Goal: Information Seeking & Learning: Learn about a topic

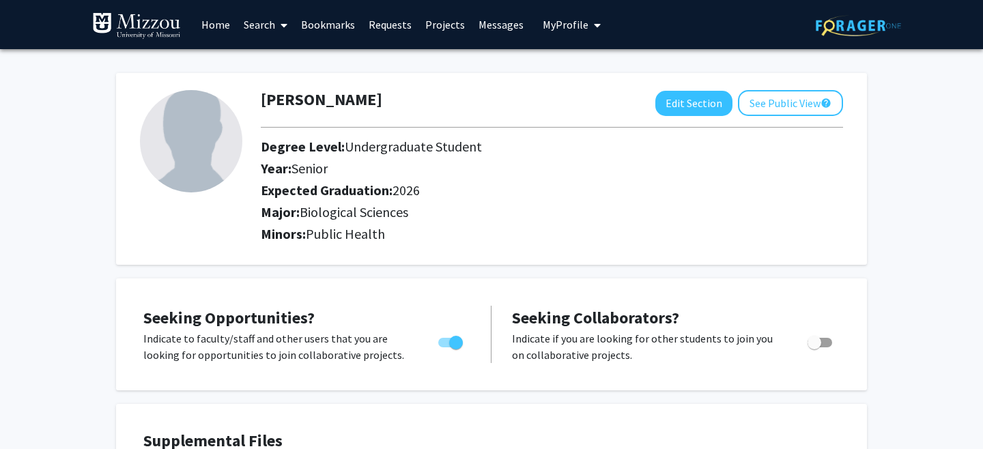
click at [261, 25] on link "Search" at bounding box center [265, 25] width 57 height 48
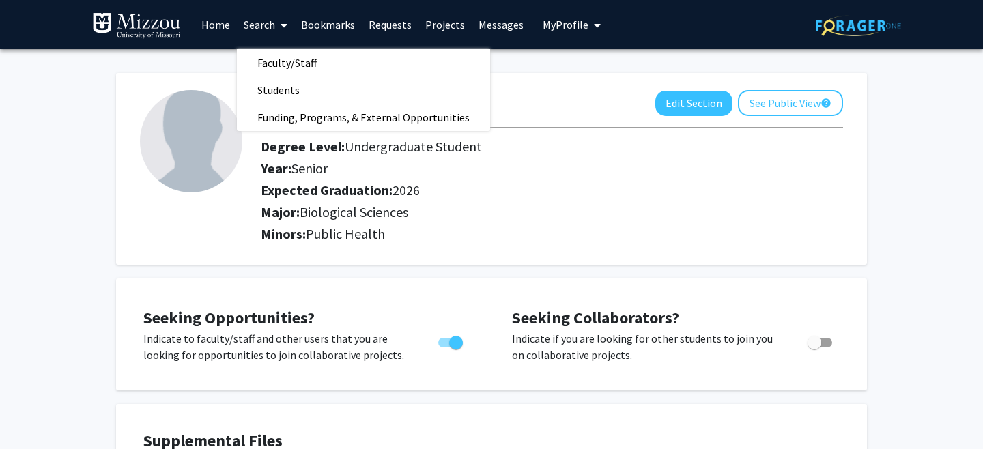
click at [211, 24] on link "Home" at bounding box center [216, 25] width 42 height 48
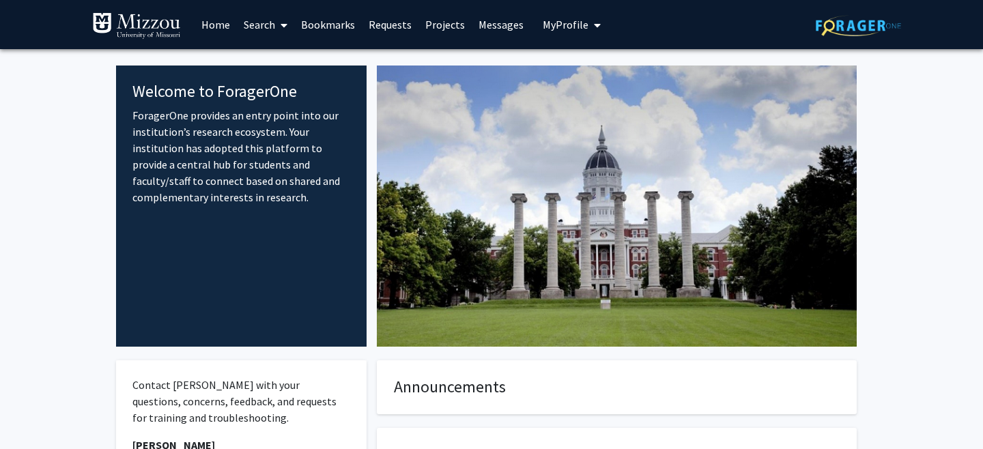
click at [279, 25] on span at bounding box center [281, 25] width 12 height 48
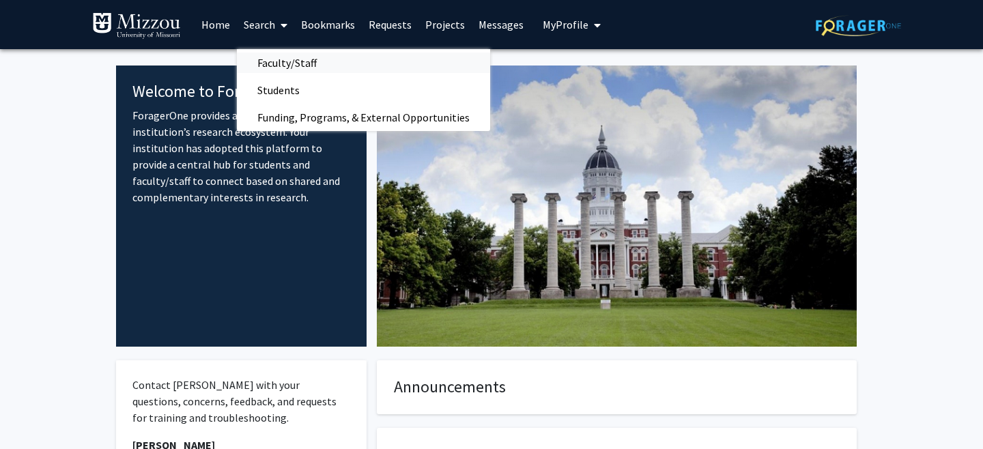
click at [297, 61] on span "Faculty/Staff" at bounding box center [287, 62] width 100 height 27
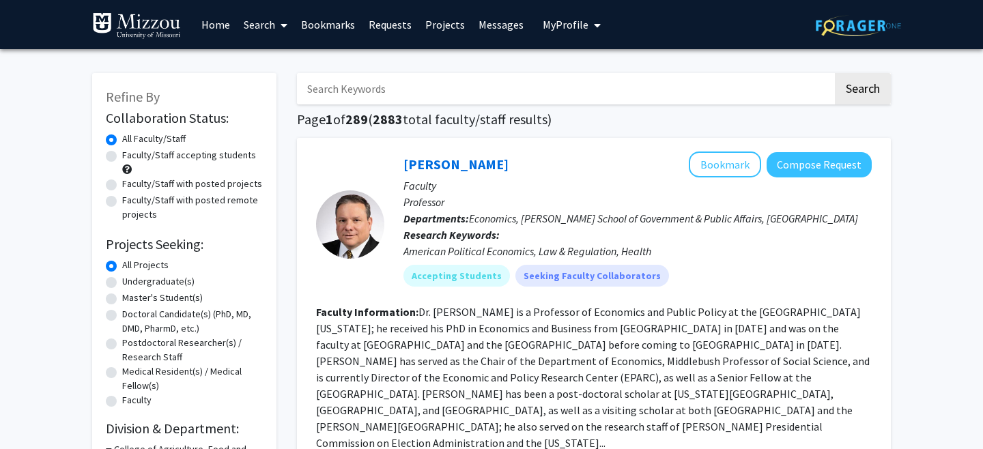
click at [223, 156] on label "Faculty/Staff accepting students" at bounding box center [189, 155] width 134 height 14
click at [131, 156] on input "Faculty/Staff accepting students" at bounding box center [126, 152] width 9 height 9
radio input "true"
click at [184, 283] on label "Undergraduate(s)" at bounding box center [158, 281] width 72 height 14
click at [131, 283] on input "Undergraduate(s)" at bounding box center [126, 278] width 9 height 9
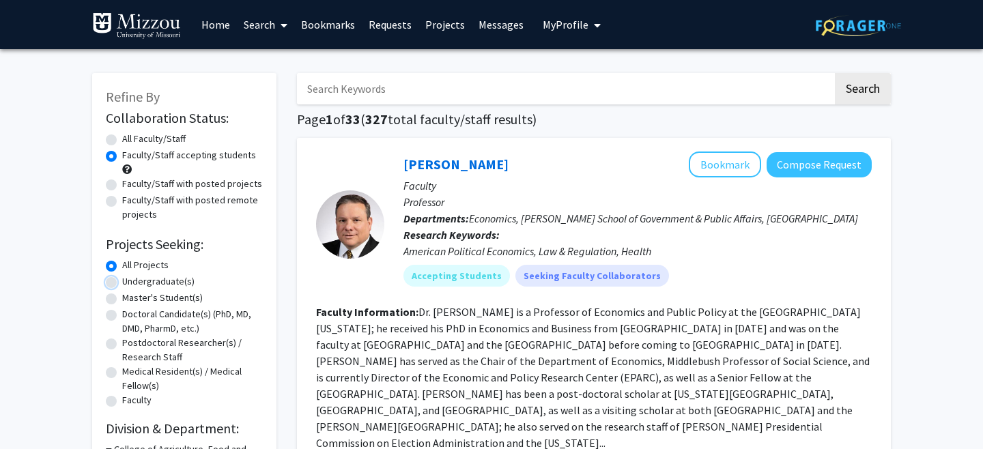
radio input "true"
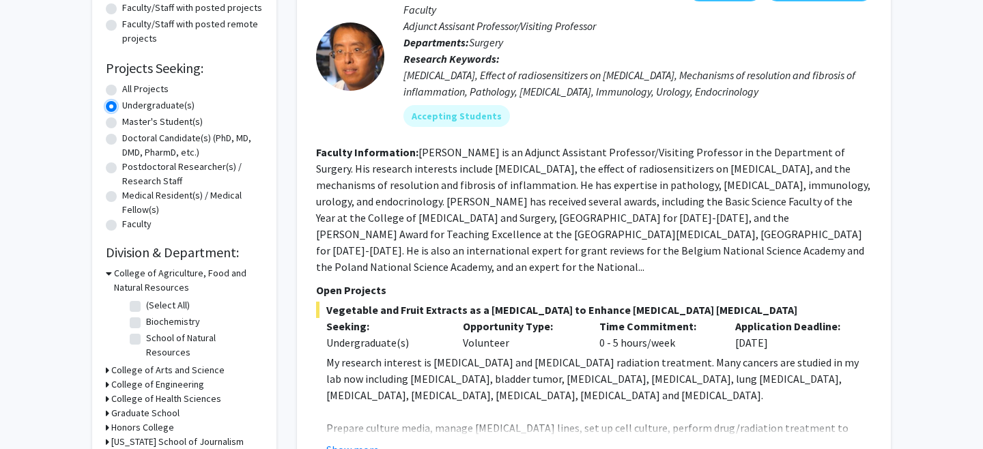
scroll to position [223, 0]
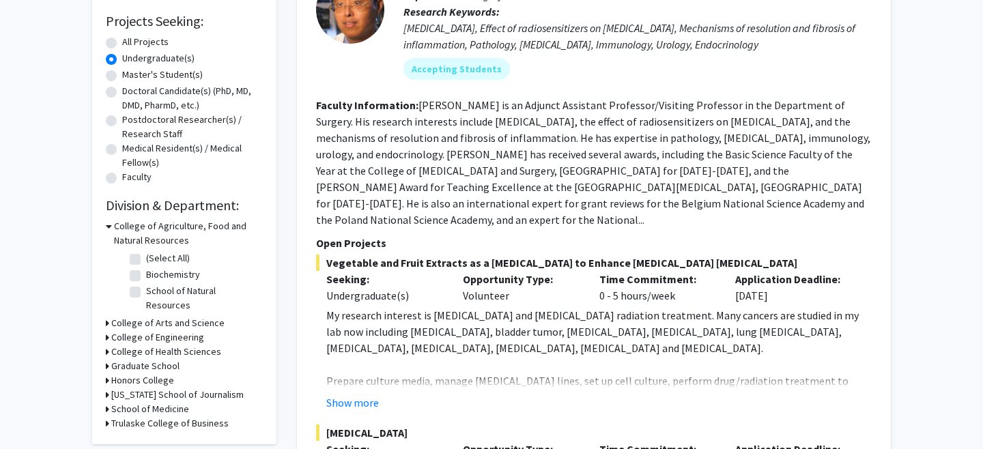
click at [145, 229] on h3 "College of Agriculture, Food and Natural Resources" at bounding box center [188, 233] width 149 height 29
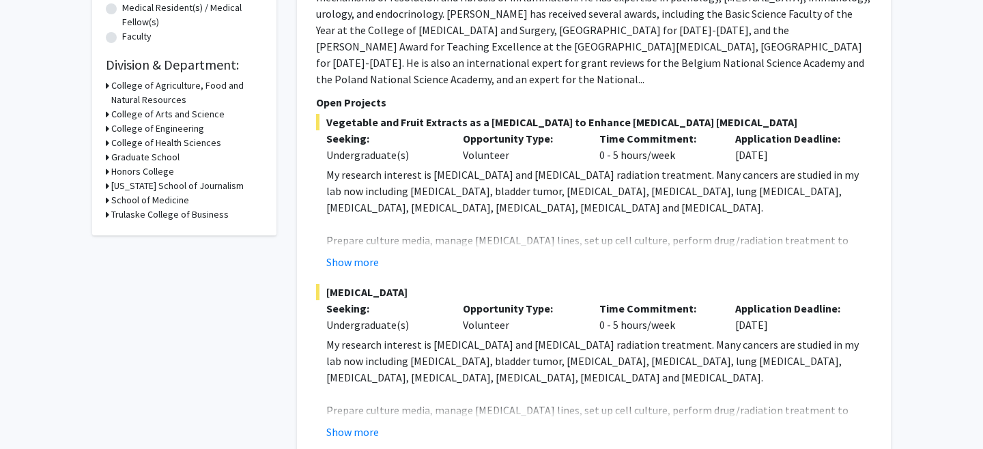
scroll to position [368, 0]
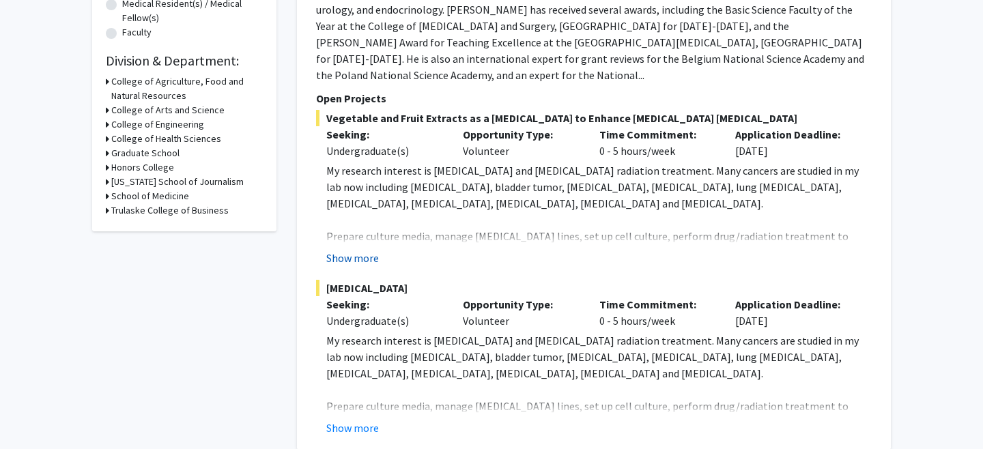
click at [363, 250] on button "Show more" at bounding box center [352, 258] width 53 height 16
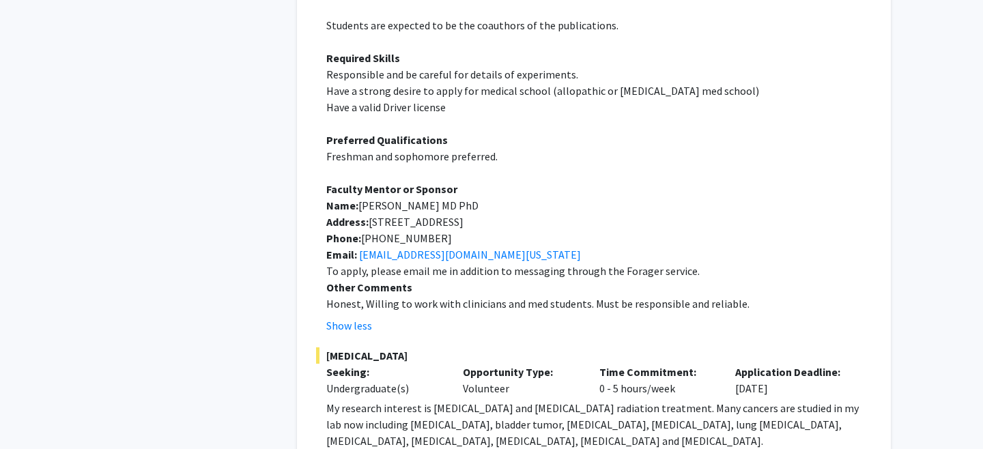
scroll to position [646, 0]
click at [354, 316] on button "Show less" at bounding box center [349, 324] width 46 height 16
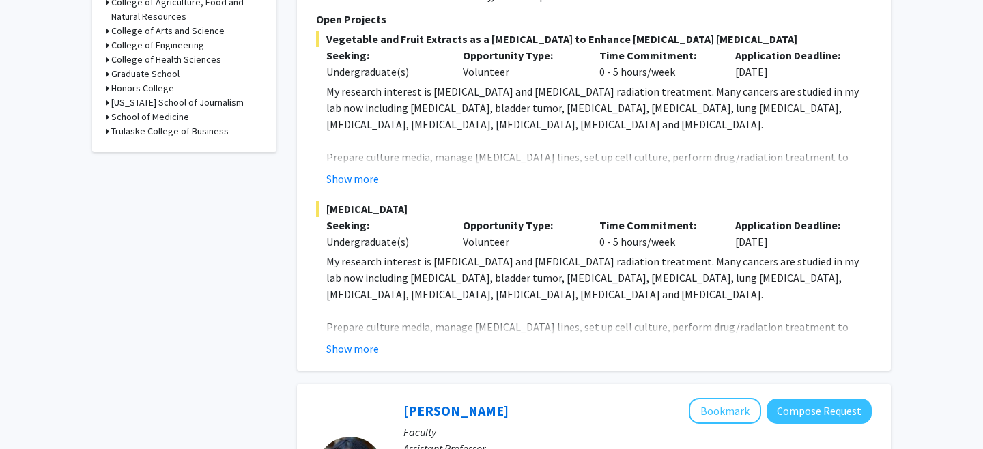
scroll to position [423, 0]
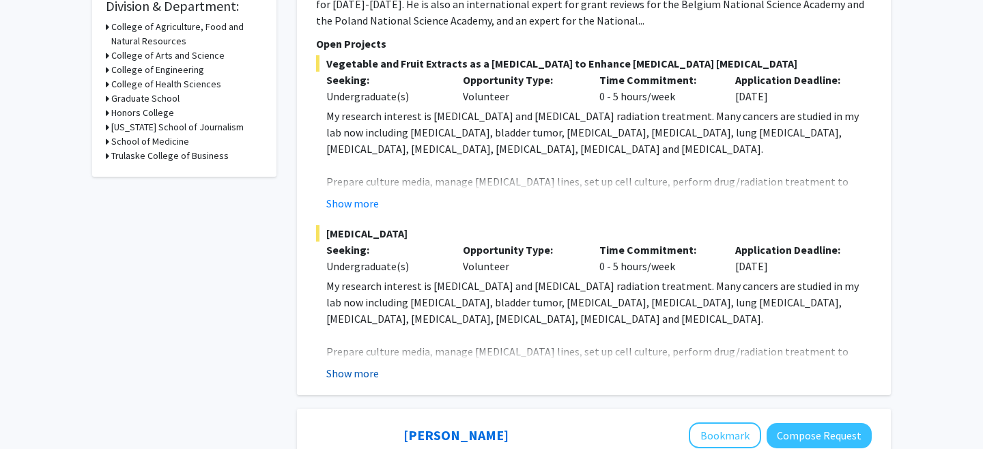
click at [350, 365] on button "Show more" at bounding box center [352, 373] width 53 height 16
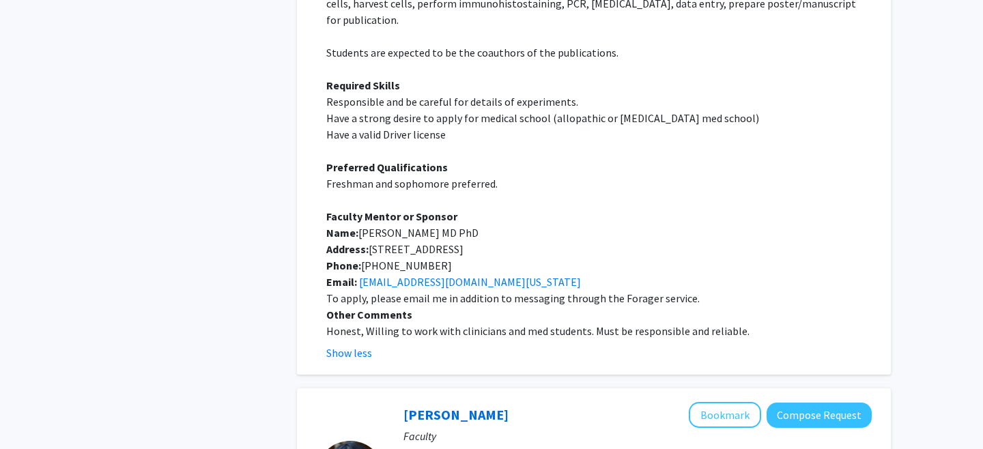
scroll to position [788, 0]
click at [350, 344] on button "Show less" at bounding box center [349, 352] width 46 height 16
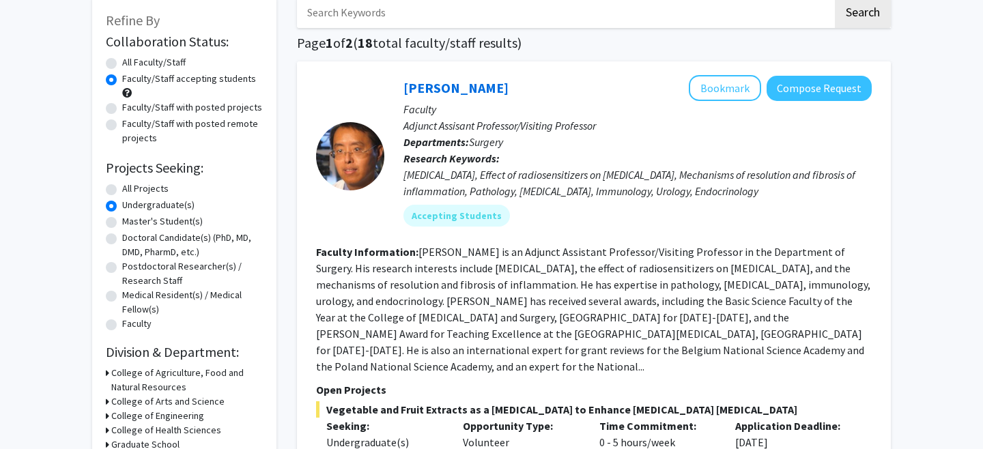
scroll to position [20, 0]
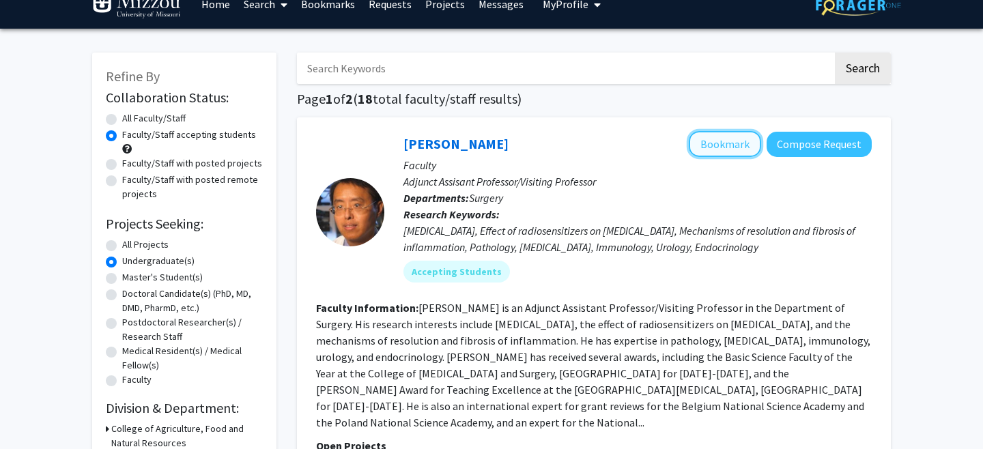
click at [702, 149] on button "Bookmark" at bounding box center [725, 144] width 72 height 26
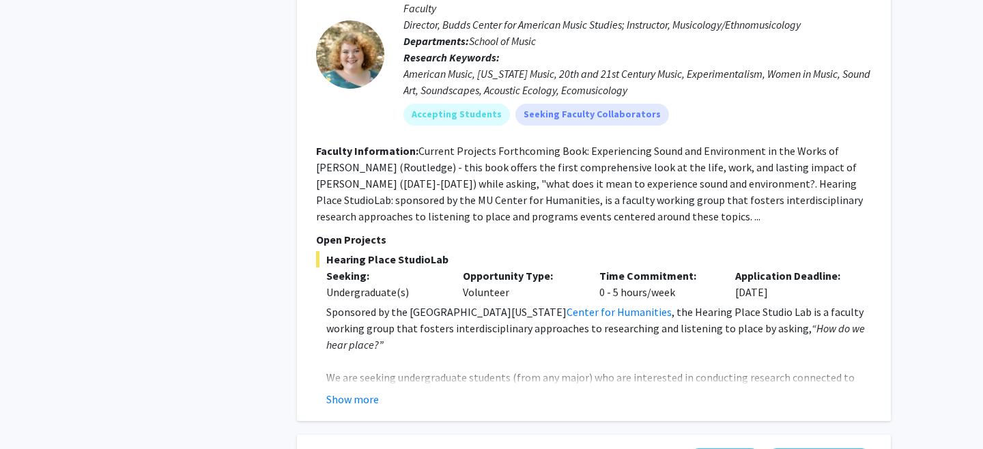
scroll to position [3230, 0]
click at [343, 390] on button "Show more" at bounding box center [352, 398] width 53 height 16
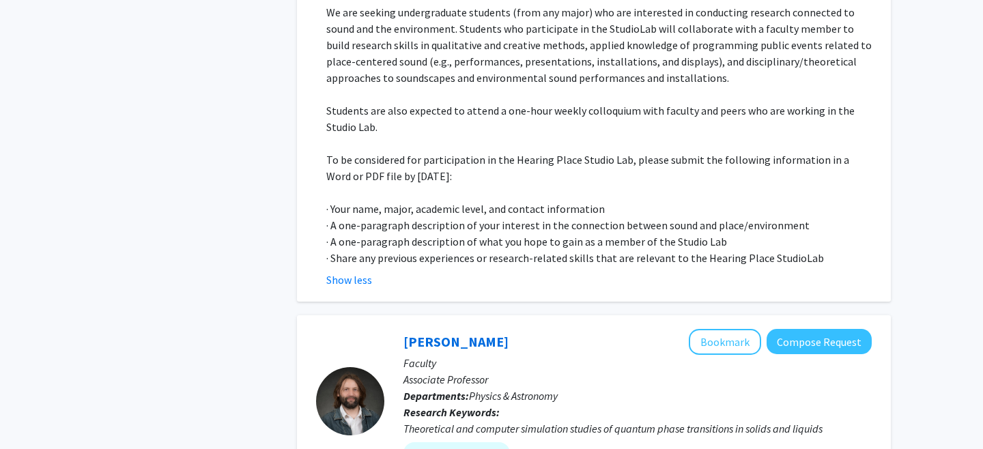
scroll to position [3471, 0]
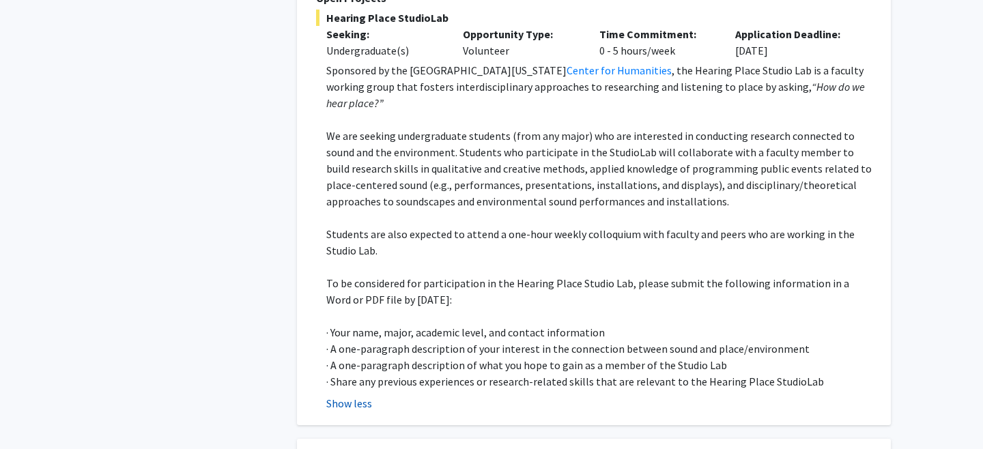
click at [349, 395] on button "Show less" at bounding box center [349, 403] width 46 height 16
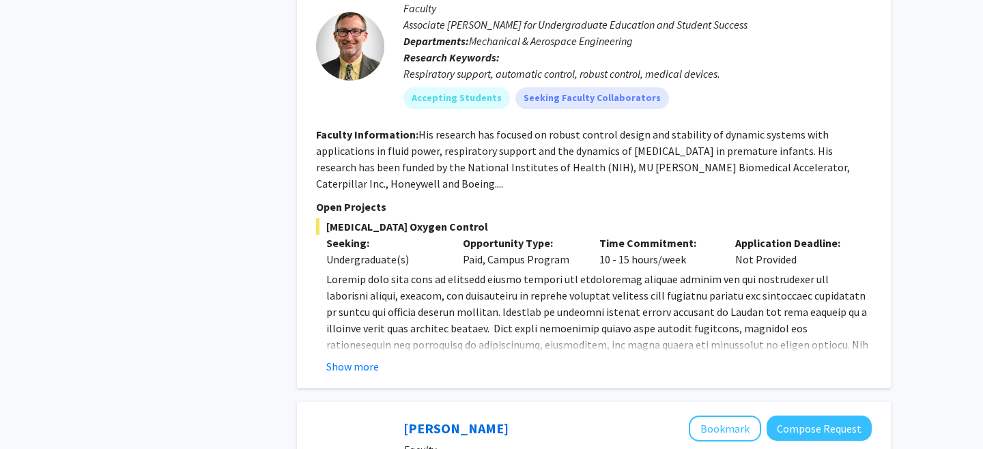
scroll to position [4366, 0]
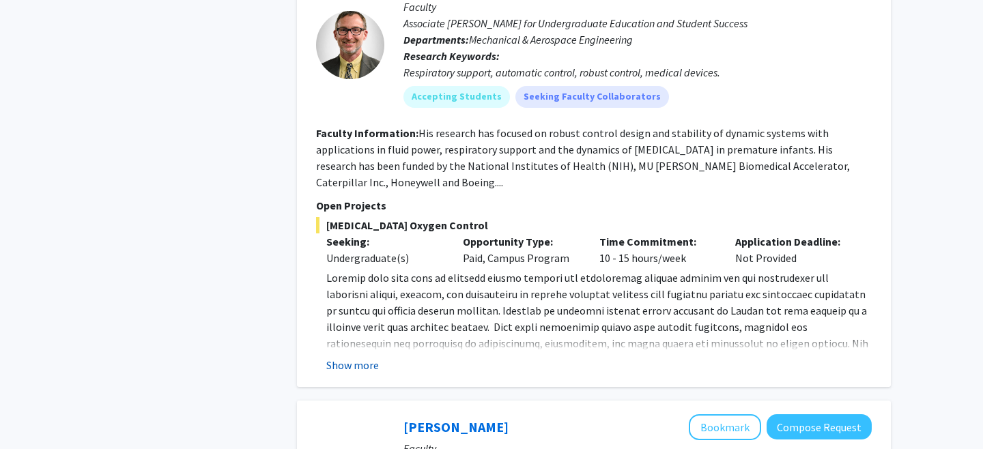
click at [330, 357] on button "Show more" at bounding box center [352, 365] width 53 height 16
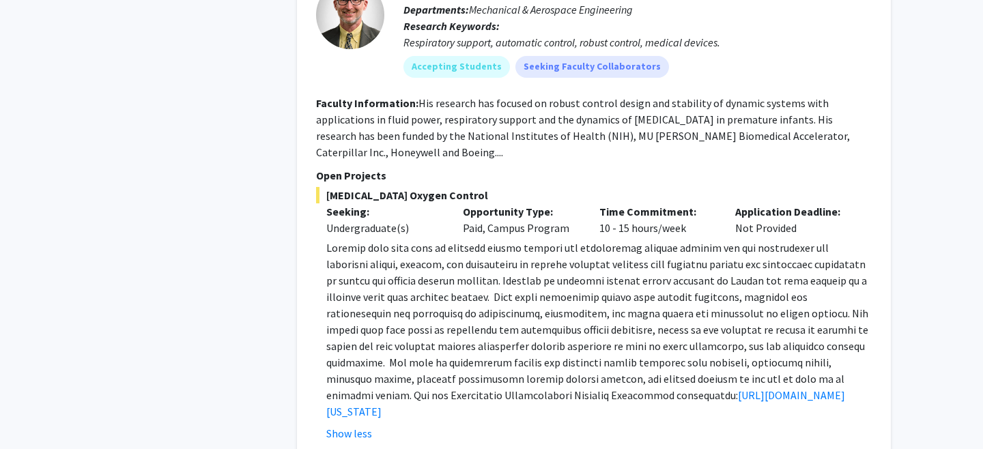
scroll to position [4402, 0]
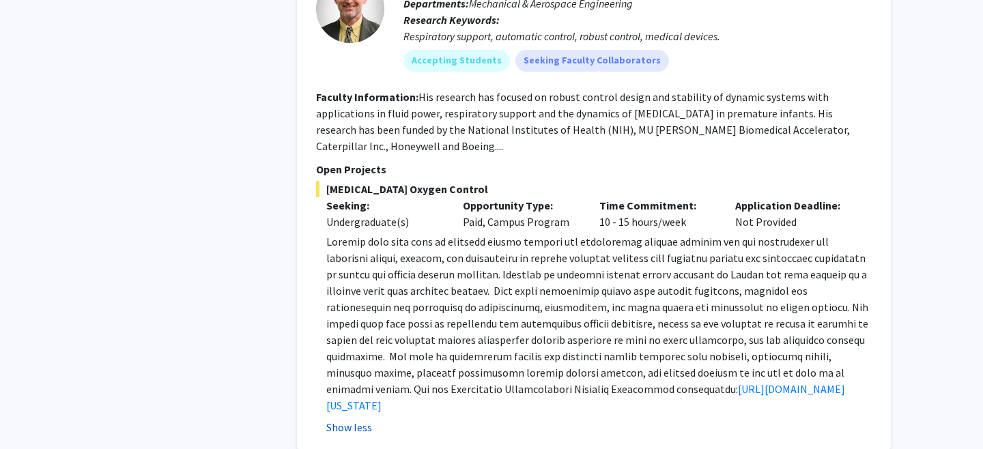
click at [348, 419] on button "Show less" at bounding box center [349, 427] width 46 height 16
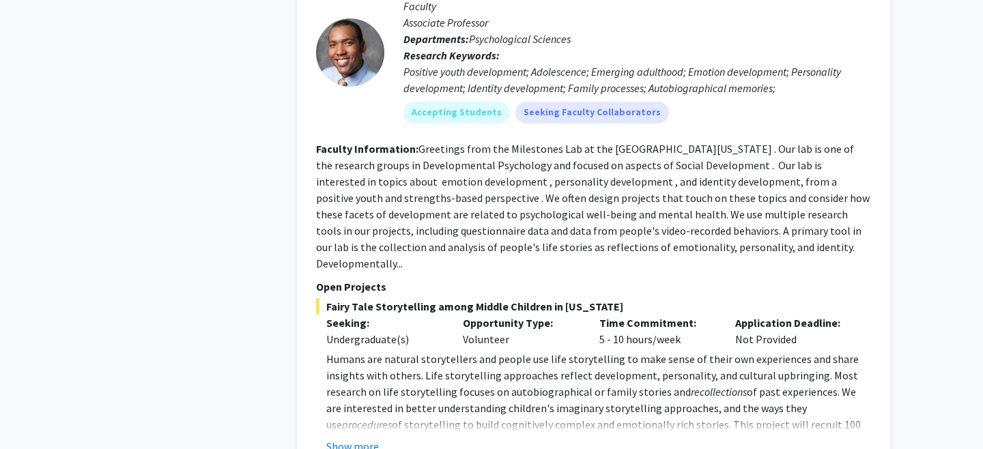
scroll to position [4807, 0]
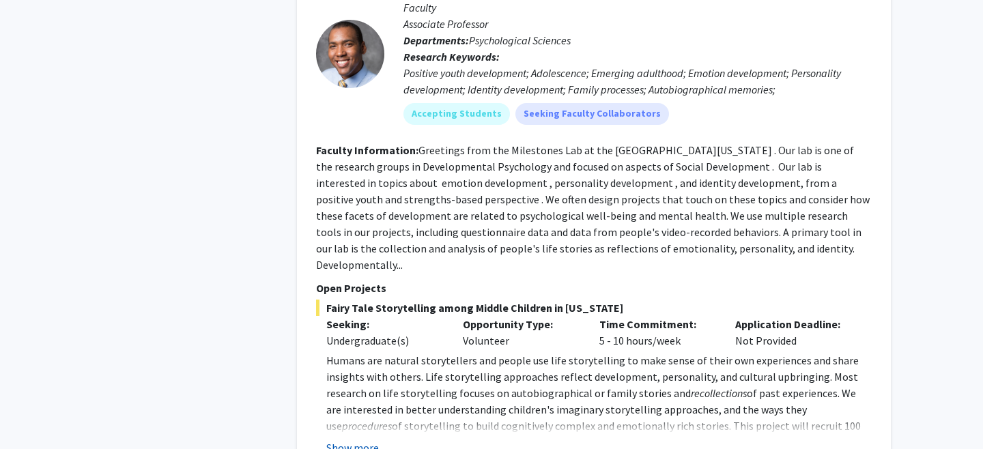
click at [363, 440] on button "Show more" at bounding box center [352, 448] width 53 height 16
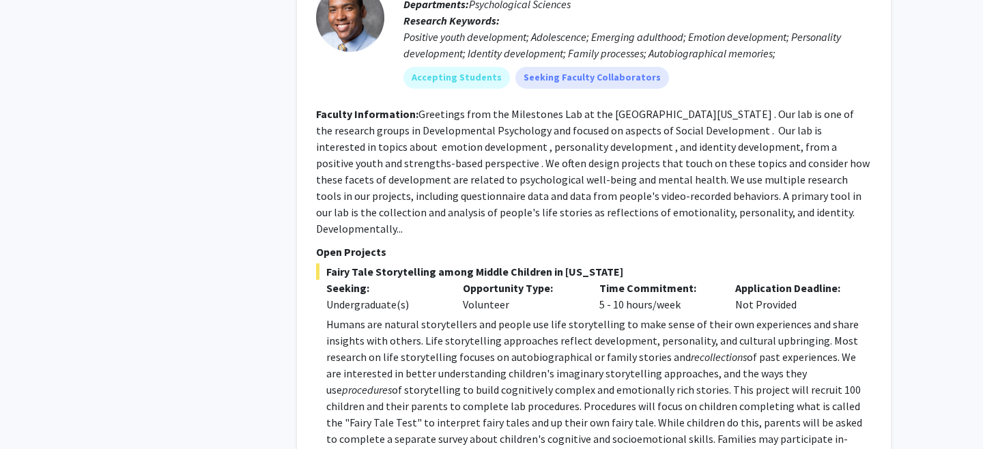
scroll to position [4844, 0]
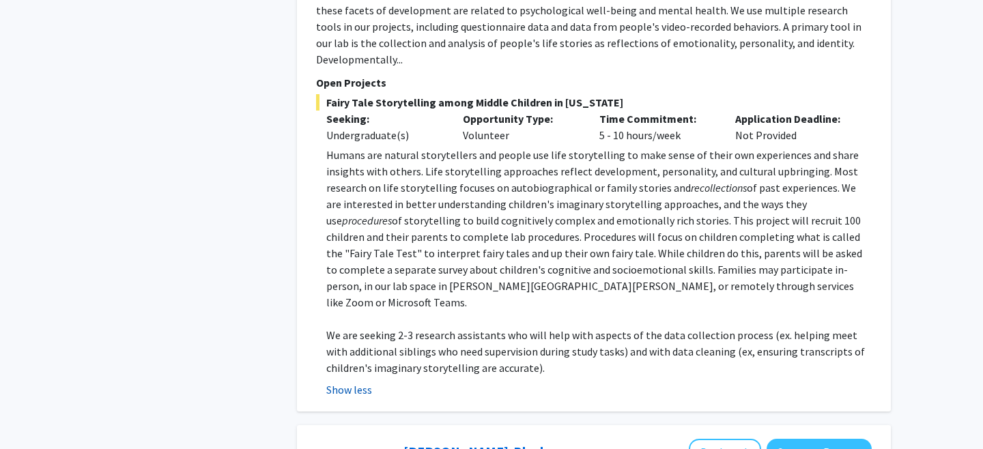
click at [337, 382] on button "Show less" at bounding box center [349, 390] width 46 height 16
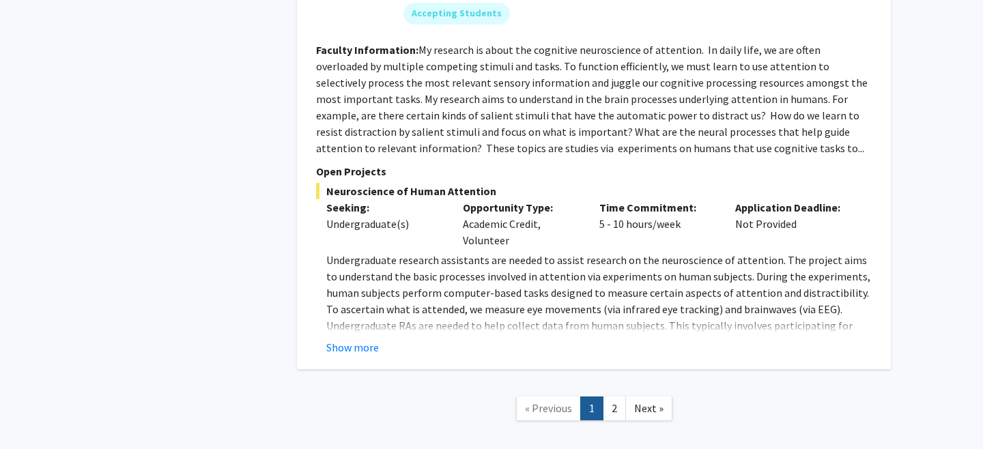
scroll to position [6153, 0]
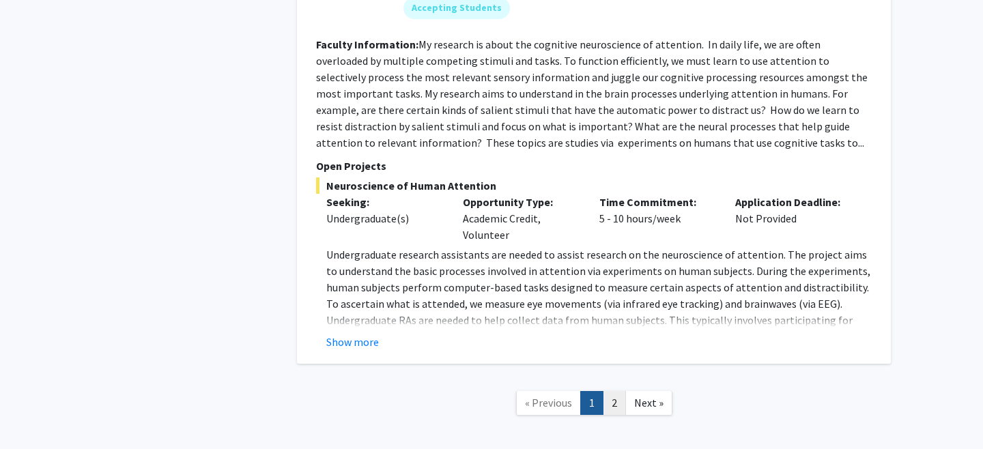
click at [606, 391] on link "2" at bounding box center [614, 403] width 23 height 24
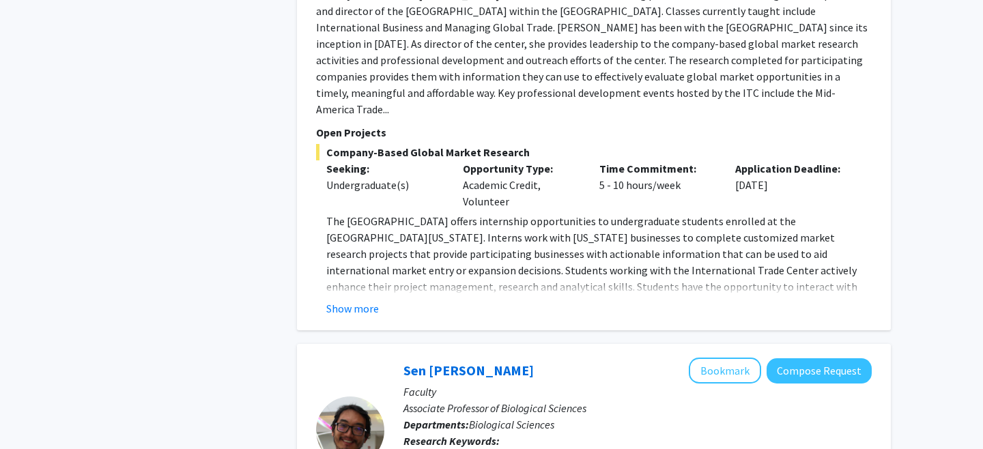
scroll to position [1207, 0]
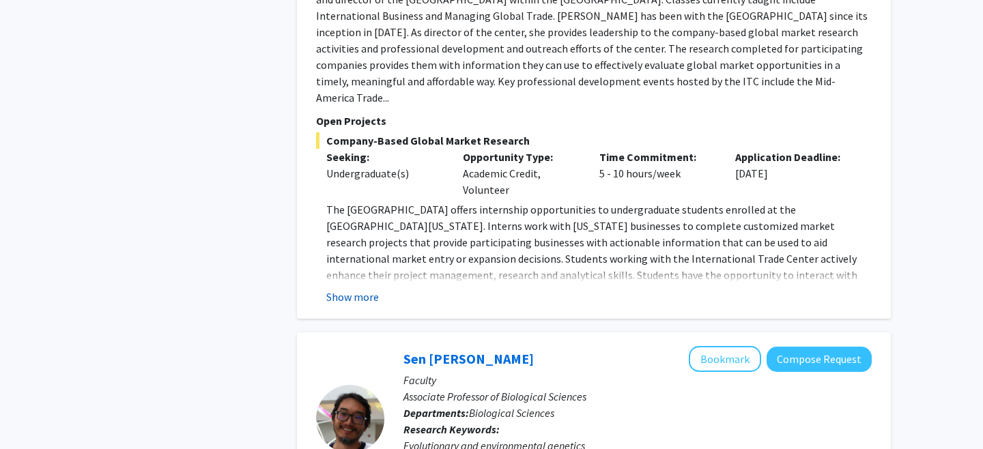
click at [361, 289] on button "Show more" at bounding box center [352, 297] width 53 height 16
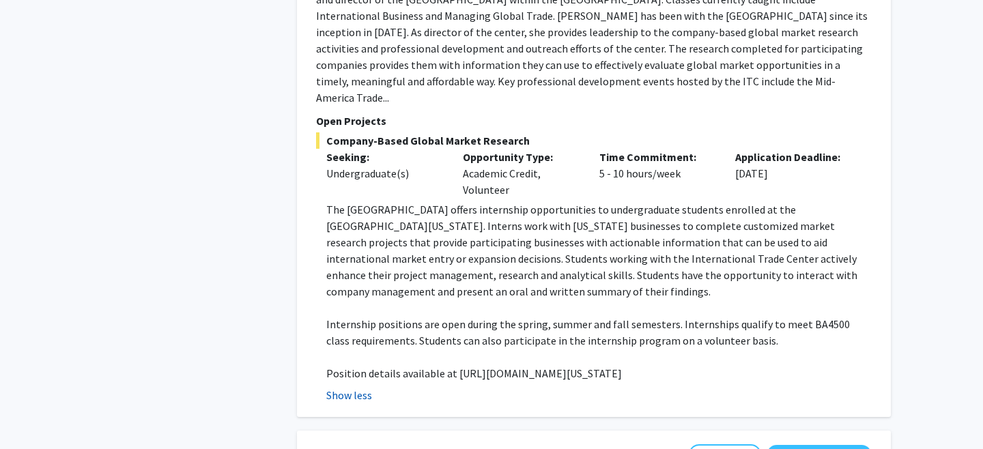
click at [358, 387] on button "Show less" at bounding box center [349, 395] width 46 height 16
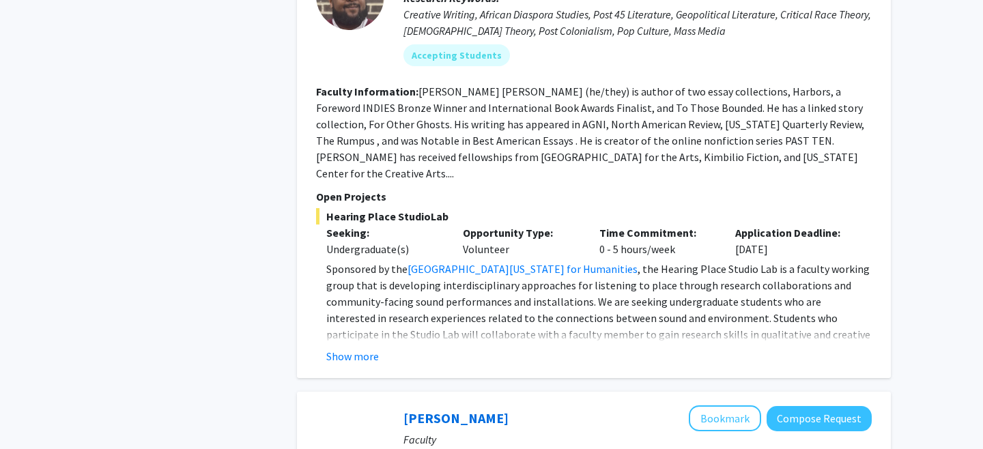
scroll to position [2124, 0]
click at [330, 347] on button "Show more" at bounding box center [352, 355] width 53 height 16
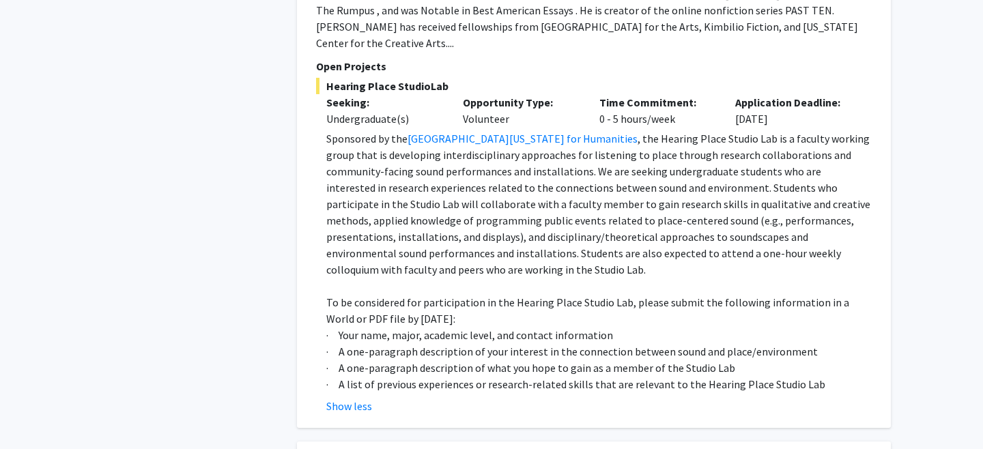
scroll to position [2253, 0]
click at [336, 399] on button "Show less" at bounding box center [349, 407] width 46 height 16
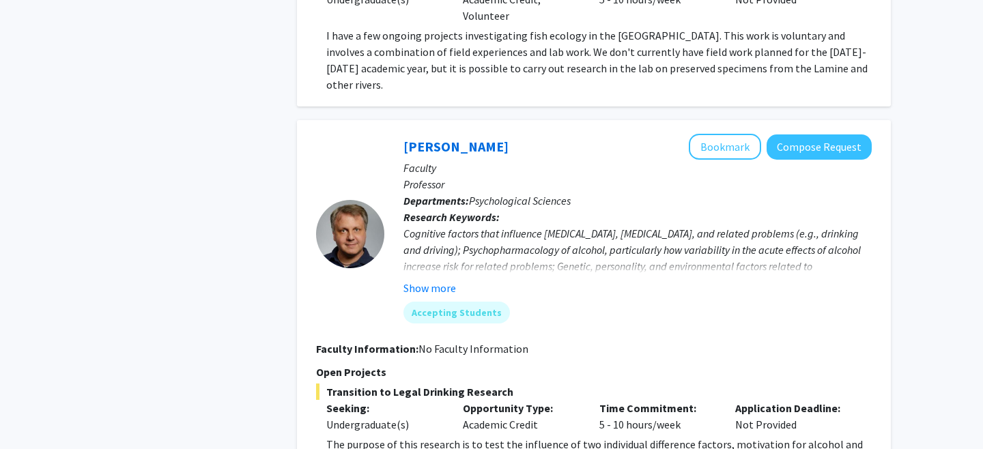
scroll to position [3458, 0]
click at [421, 281] on button "Show more" at bounding box center [429, 289] width 53 height 16
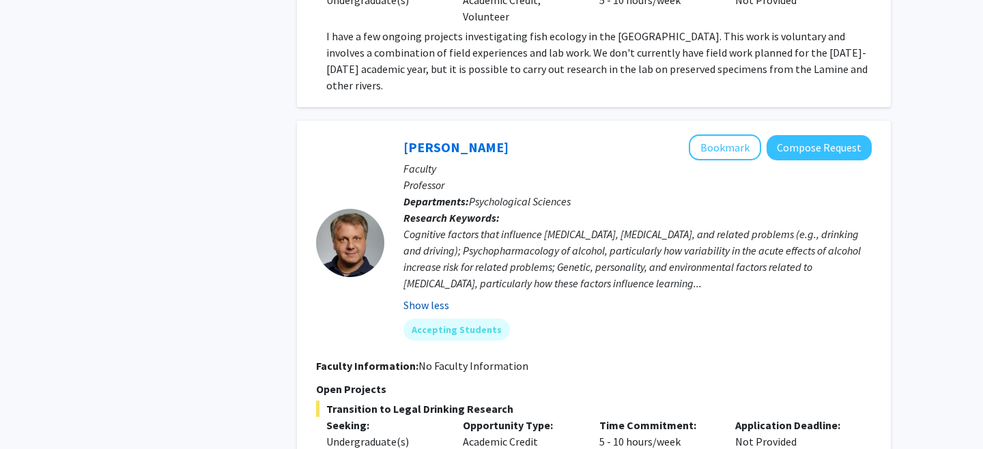
click at [420, 297] on button "Show less" at bounding box center [426, 305] width 46 height 16
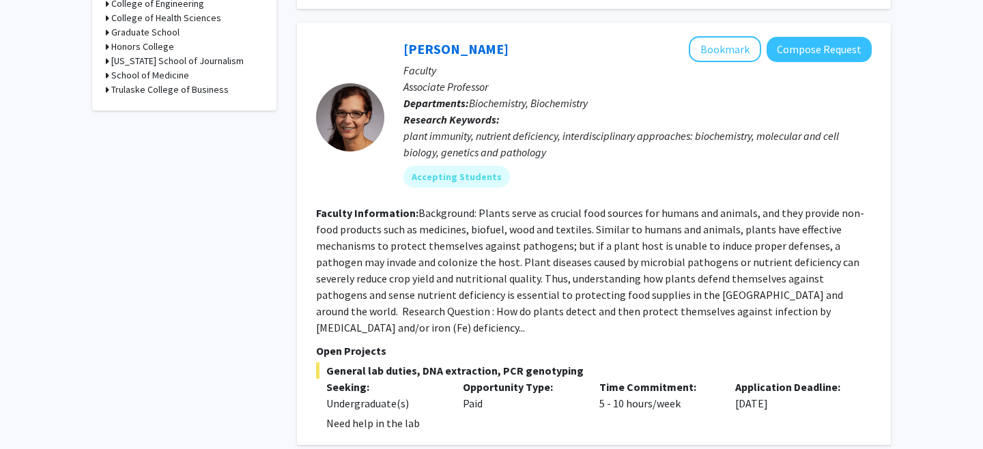
scroll to position [0, 0]
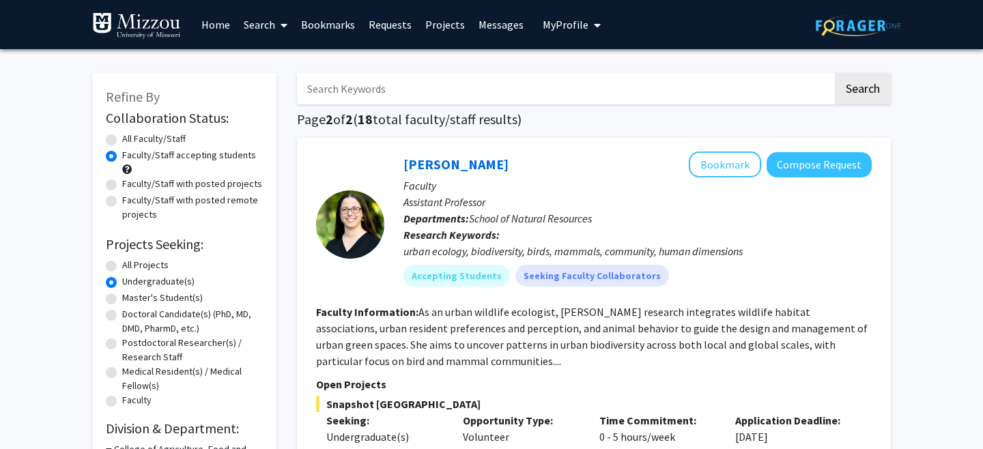
click at [445, 31] on link "Projects" at bounding box center [444, 25] width 53 height 48
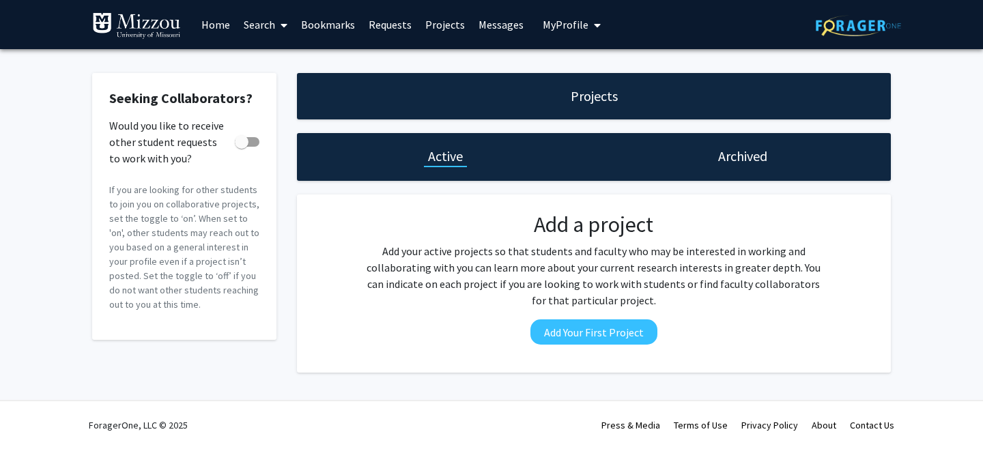
click at [304, 23] on link "Bookmarks" at bounding box center [328, 25] width 68 height 48
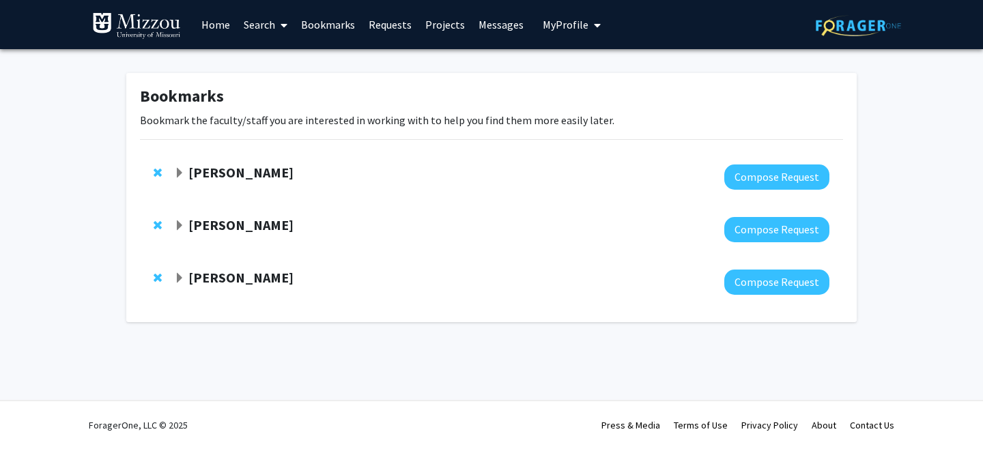
click at [289, 177] on strong "[PERSON_NAME]" at bounding box center [240, 172] width 105 height 17
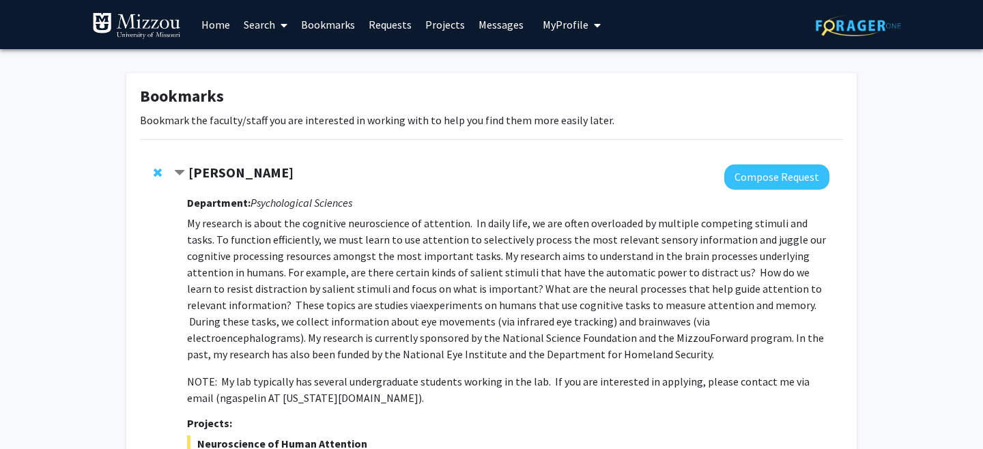
click at [281, 175] on strong "[PERSON_NAME]" at bounding box center [240, 172] width 105 height 17
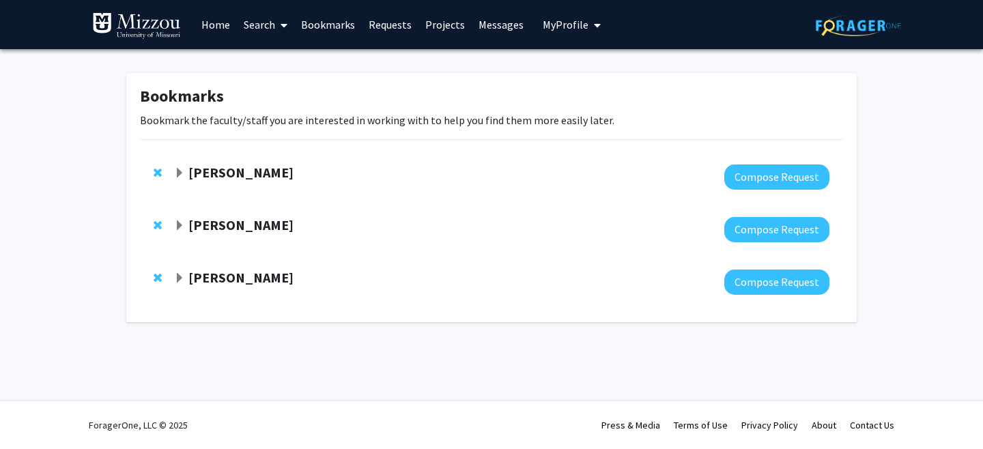
click at [247, 231] on strong "[PERSON_NAME]" at bounding box center [240, 224] width 105 height 17
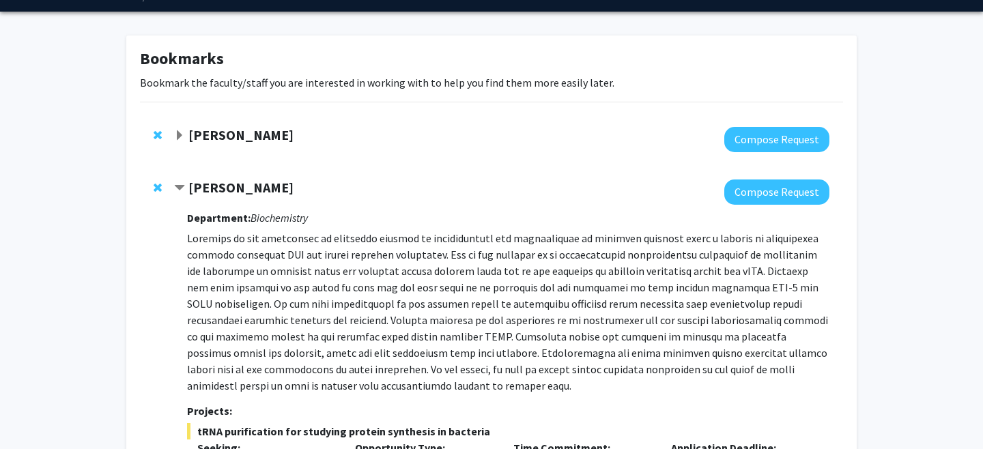
scroll to position [35, 0]
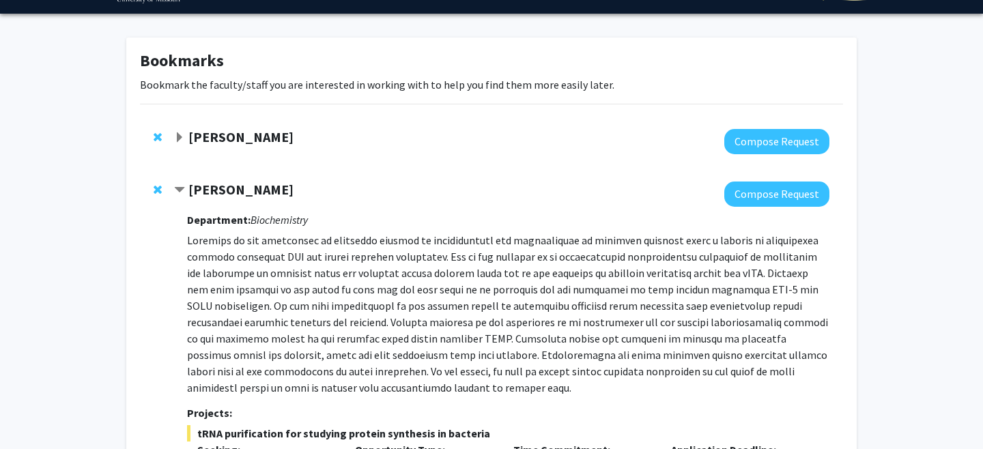
click at [240, 190] on strong "[PERSON_NAME]" at bounding box center [240, 189] width 105 height 17
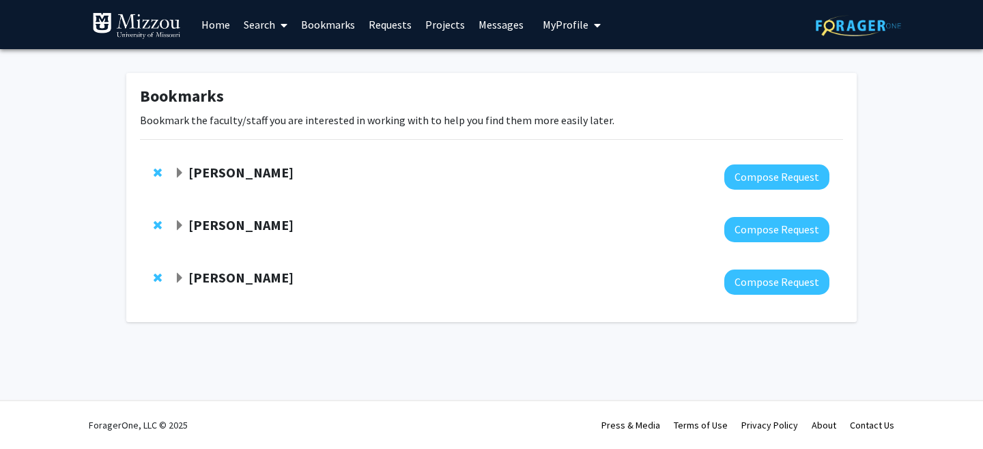
click at [237, 281] on strong "[PERSON_NAME]" at bounding box center [240, 277] width 105 height 17
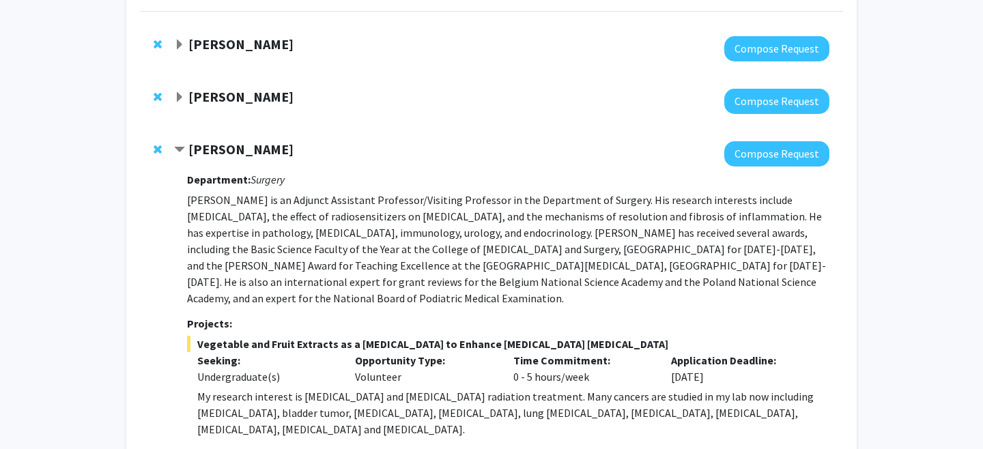
scroll to position [121, 0]
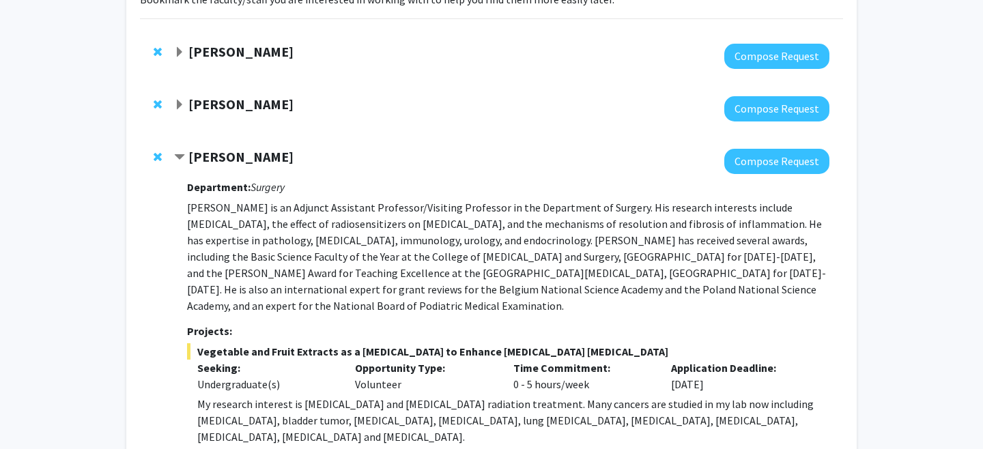
click at [228, 160] on strong "[PERSON_NAME]" at bounding box center [240, 156] width 105 height 17
